Goal: Information Seeking & Learning: Stay updated

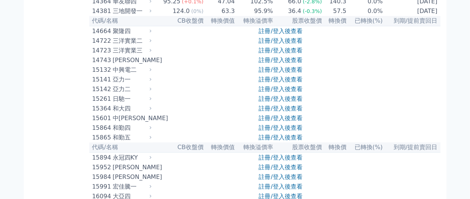
scroll to position [174, 0]
